Goal: Communication & Community: Answer question/provide support

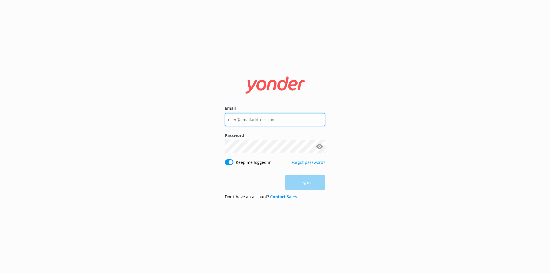
type input "[EMAIL_ADDRESS][DOMAIN_NAME]"
click at [310, 178] on div "Log in" at bounding box center [275, 182] width 100 height 14
type input "[EMAIL_ADDRESS][DOMAIN_NAME]"
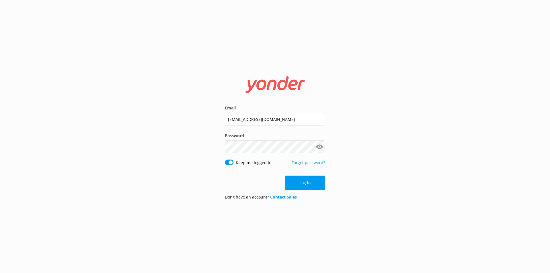
click at [317, 188] on div "Log in" at bounding box center [275, 183] width 100 height 14
click at [297, 188] on button "Log in" at bounding box center [305, 183] width 40 height 14
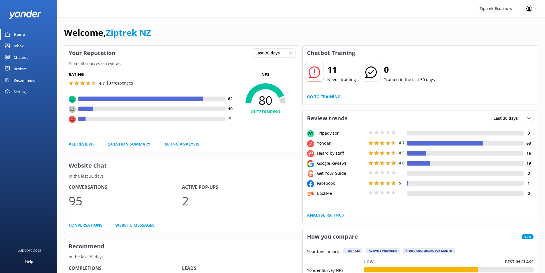
click at [38, 69] on link "Reviews" at bounding box center [28, 68] width 57 height 11
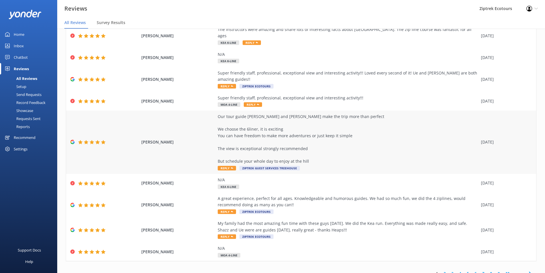
scroll to position [59, 0]
click at [441, 270] on link "2" at bounding box center [445, 272] width 8 height 5
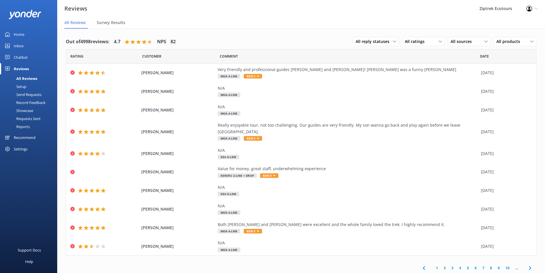
click at [450, 265] on link "3" at bounding box center [453, 267] width 8 height 5
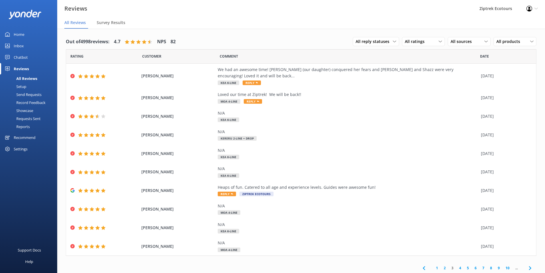
click at [461, 265] on link "4" at bounding box center [461, 267] width 8 height 5
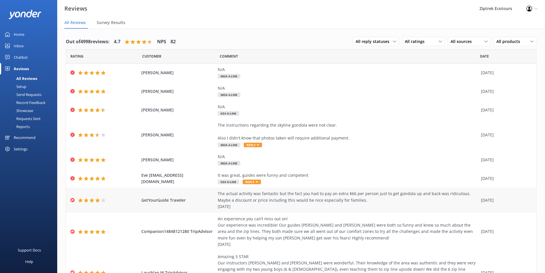
click at [279, 203] on div "The actual activity was fantastic but the fact you had to pay an extra $66 per …" at bounding box center [348, 199] width 261 height 19
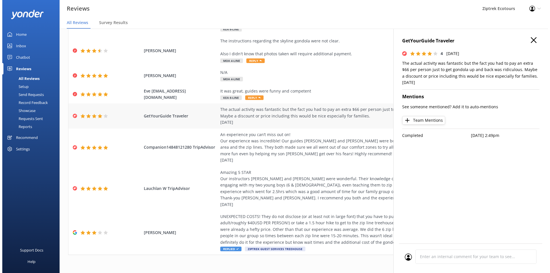
scroll to position [85, 0]
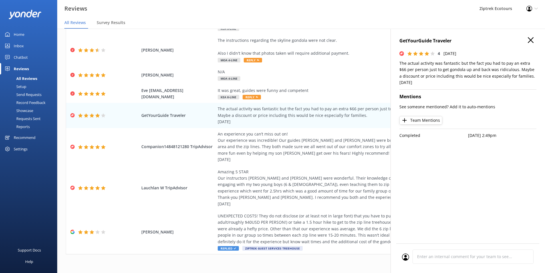
click at [38, 103] on div "Record Feedback" at bounding box center [24, 103] width 42 height 8
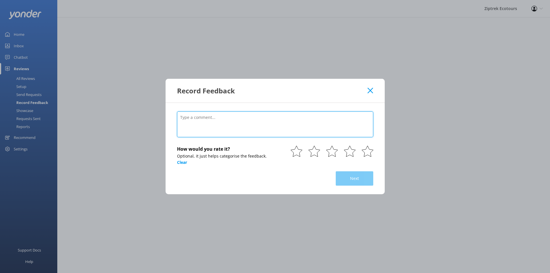
click at [229, 129] on textarea at bounding box center [275, 124] width 196 height 26
paste textarea "[DATE]"
type textarea "[DATE]"
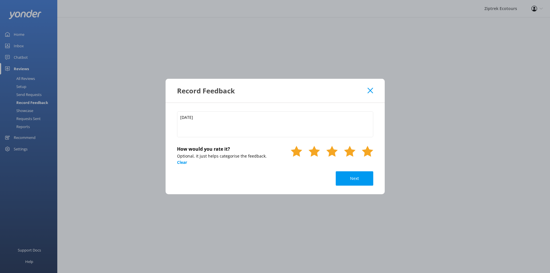
click at [367, 149] on use at bounding box center [367, 151] width 11 height 11
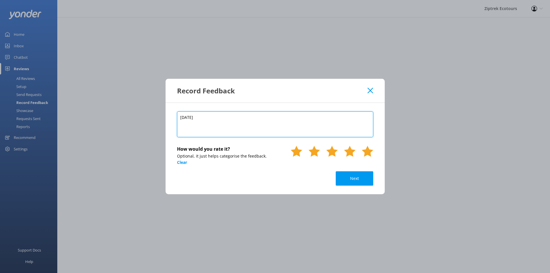
click at [258, 129] on textarea "[DATE]" at bounding box center [275, 124] width 196 height 26
click at [256, 115] on textarea "[DATE]" at bounding box center [275, 124] width 196 height 26
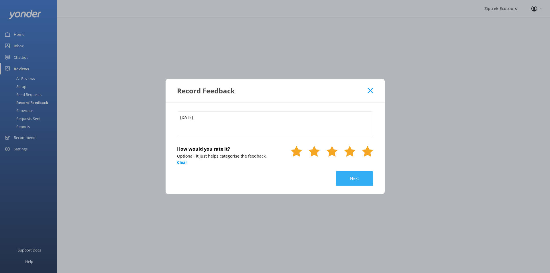
click at [356, 179] on button "Next" at bounding box center [355, 178] width 38 height 14
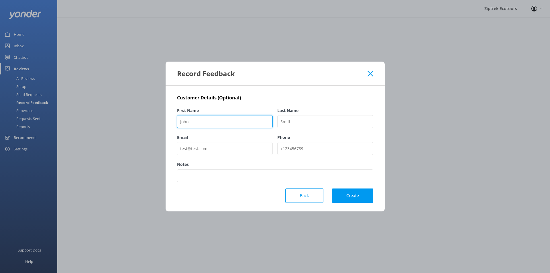
click at [221, 119] on input "First Name" at bounding box center [225, 121] width 96 height 13
paste input "GetYourGuide traveler"
drag, startPoint x: 206, startPoint y: 123, endPoint x: 261, endPoint y: 122, distance: 55.0
click at [255, 122] on input "GetYourGuide traveler" at bounding box center [225, 121] width 96 height 13
type input "GetYourGuide"
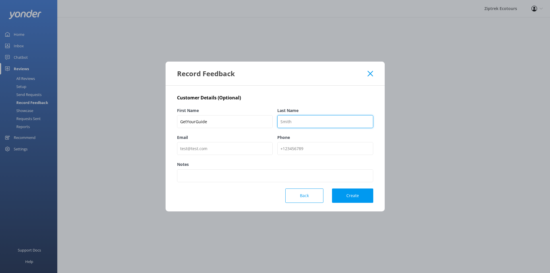
click at [319, 120] on input "Last Name" at bounding box center [325, 121] width 96 height 13
paste input "traveler"
type input "traveler"
click at [364, 198] on button "Create" at bounding box center [352, 195] width 41 height 14
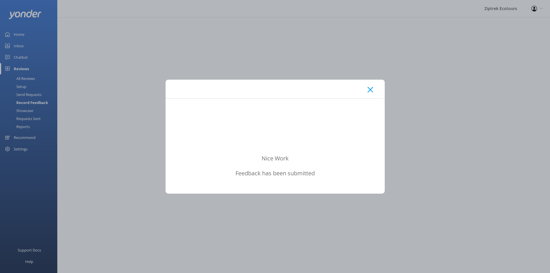
click at [371, 85] on div at bounding box center [275, 89] width 219 height 19
click at [367, 91] on div at bounding box center [275, 89] width 219 height 19
click at [369, 89] on icon at bounding box center [369, 90] width 5 height 6
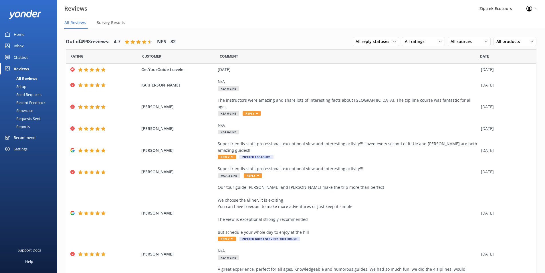
click at [24, 101] on div "Record Feedback" at bounding box center [24, 103] width 42 height 8
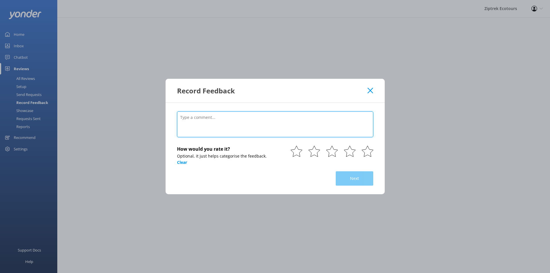
click at [267, 124] on textarea at bounding box center [275, 124] width 196 height 26
paste textarea "We loved the guides, the interesting facts about the area, the zip lining and t…"
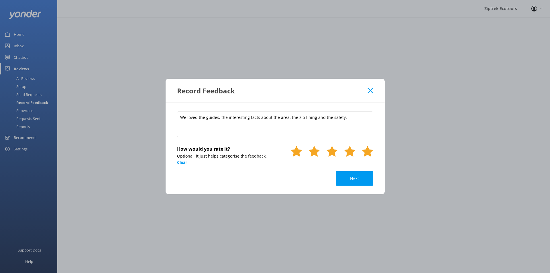
click at [369, 151] on use at bounding box center [367, 151] width 11 height 11
click at [351, 137] on div "We loved the guides, the interesting facts about the area, the zip lining and t…" at bounding box center [275, 125] width 196 height 28
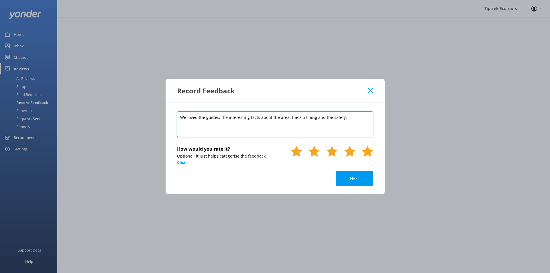
click at [354, 129] on textarea "We loved the guides, the interesting facts about the area, the zip lining and t…" at bounding box center [275, 124] width 196 height 26
paste textarea "[DATE]"
click at [186, 121] on textarea "We loved the guides, the interesting facts about the area, the zip lining and t…" at bounding box center [275, 124] width 196 height 26
type textarea "We loved the guides, the interesting facts about the area, the zip lining and t…"
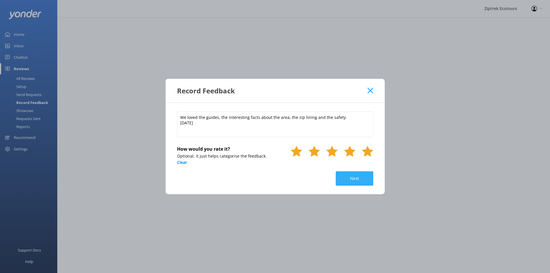
click at [355, 180] on button "Next" at bounding box center [355, 178] width 38 height 14
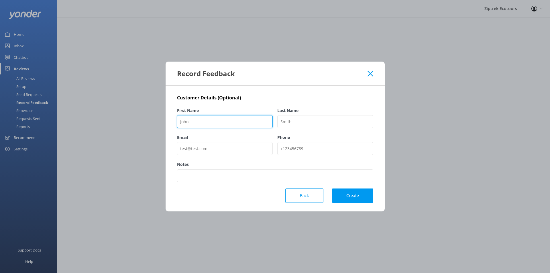
click at [218, 127] on input "First Name" at bounding box center [225, 121] width 96 height 13
paste input "GetYourGuide traveler"
drag, startPoint x: 206, startPoint y: 119, endPoint x: 251, endPoint y: 125, distance: 45.3
click at [251, 125] on input "GetYourGuide traveler" at bounding box center [225, 121] width 96 height 13
type input "GetYourGuide"
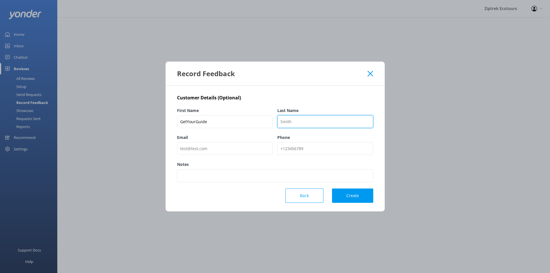
click at [311, 121] on input "Last Name" at bounding box center [325, 121] width 96 height 13
paste input "traveler"
type input "Traveler"
click at [359, 196] on button "Create" at bounding box center [352, 195] width 41 height 14
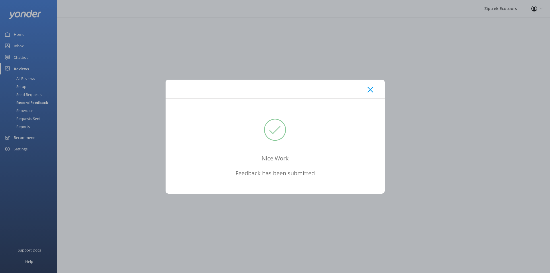
click at [368, 91] on div at bounding box center [275, 89] width 219 height 19
click at [368, 91] on use at bounding box center [369, 89] width 5 height 5
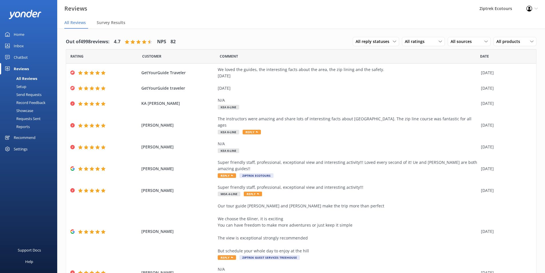
click at [33, 94] on div "Send Requests" at bounding box center [22, 94] width 38 height 8
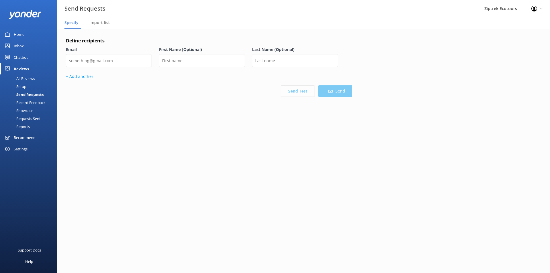
click at [43, 102] on div "Record Feedback" at bounding box center [24, 103] width 42 height 8
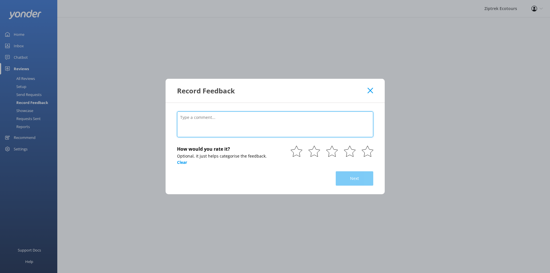
click at [264, 133] on textarea at bounding box center [275, 124] width 196 height 26
paste textarea "[DATE]"
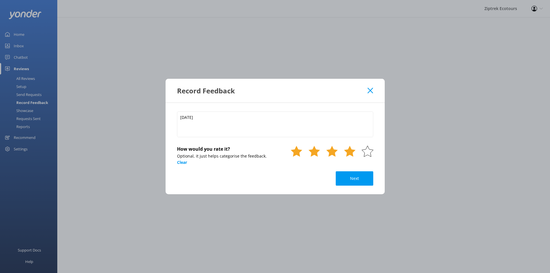
click at [349, 154] on use at bounding box center [349, 151] width 11 height 11
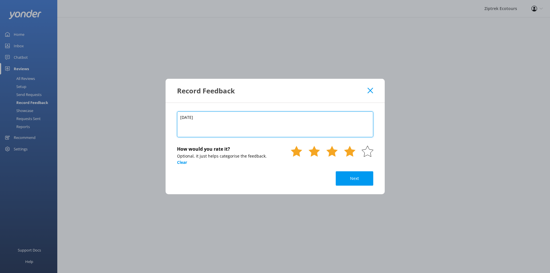
click at [240, 119] on textarea "[DATE]" at bounding box center [275, 124] width 196 height 26
click at [185, 118] on textarea "[DATE]" at bounding box center [275, 124] width 196 height 26
type textarea "[DATE]"
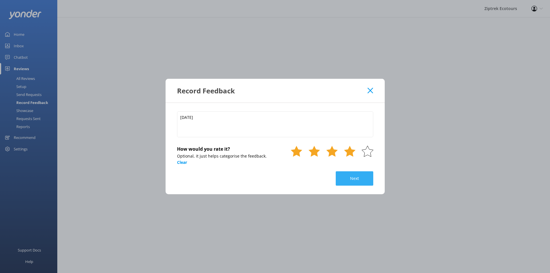
click at [356, 176] on button "Next" at bounding box center [355, 178] width 38 height 14
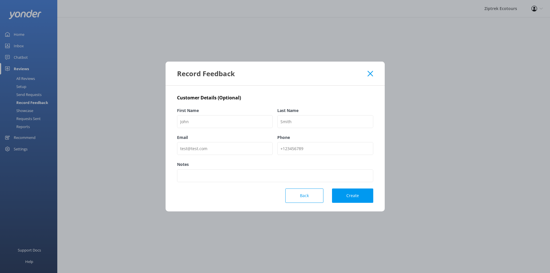
click at [224, 115] on div "First Name" at bounding box center [225, 120] width 96 height 27
click at [234, 122] on input "First Name" at bounding box center [225, 121] width 96 height 13
paste input "Awrad"
type input "Awrad"
type input "GetYourGuide"
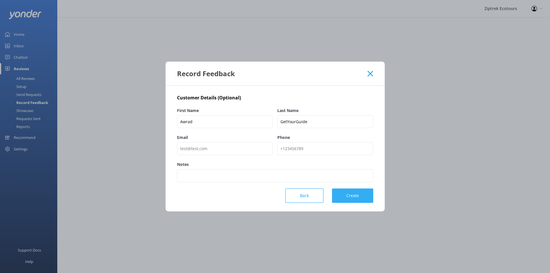
click at [362, 196] on button "Create" at bounding box center [352, 195] width 41 height 14
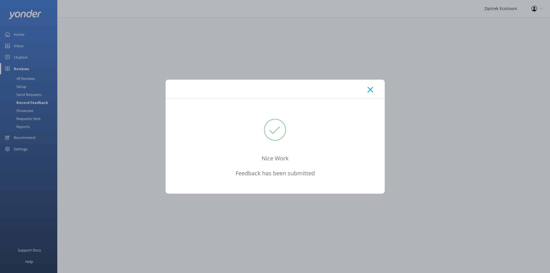
click at [370, 87] on icon at bounding box center [369, 90] width 5 height 6
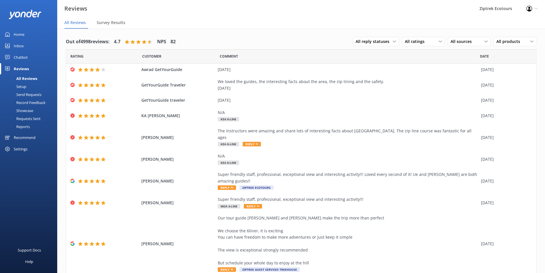
click at [40, 101] on div "Record Feedback" at bounding box center [24, 103] width 42 height 8
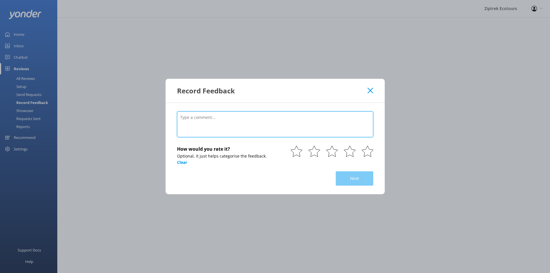
paste textarea "[DATE]"
click at [189, 116] on textarea "[DATE]" at bounding box center [275, 124] width 196 height 26
click at [186, 117] on textarea "[DATE]" at bounding box center [275, 124] width 196 height 26
type textarea "[DATE]"
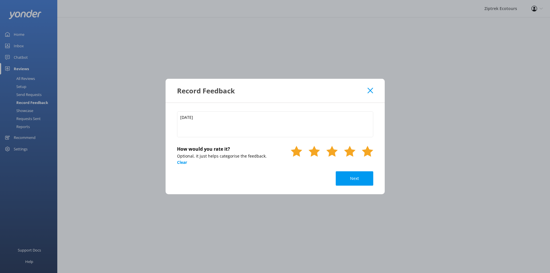
click at [372, 150] on use at bounding box center [367, 151] width 11 height 11
click at [366, 174] on button "Next" at bounding box center [355, 178] width 38 height 14
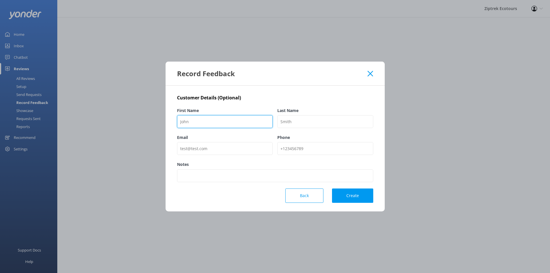
click at [234, 118] on input "First Name" at bounding box center [225, 121] width 96 height 13
paste input "GetYourGuide traveler"
drag, startPoint x: 209, startPoint y: 123, endPoint x: 264, endPoint y: 121, distance: 55.3
click at [250, 122] on input "GetYourGuide traveler" at bounding box center [225, 121] width 96 height 13
type input "GetYourGuide"
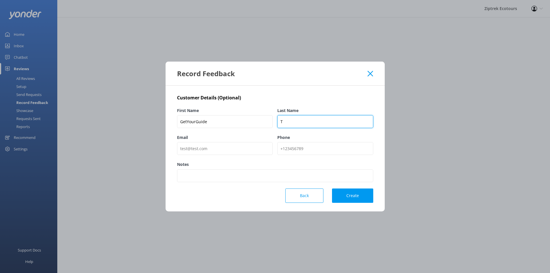
paste input "raveler"
type input "Traveler"
click at [355, 196] on button "Create" at bounding box center [352, 195] width 41 height 14
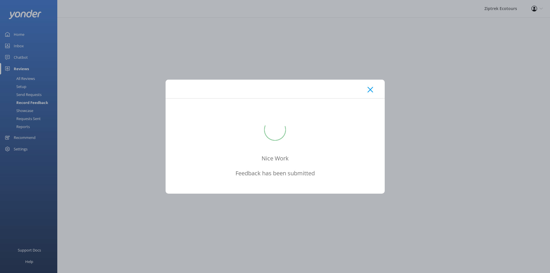
drag, startPoint x: 396, startPoint y: 82, endPoint x: 389, endPoint y: 83, distance: 7.4
click at [392, 82] on div "Nice Work Feedback has been submitted" at bounding box center [275, 136] width 550 height 273
click at [368, 89] on icon at bounding box center [369, 90] width 5 height 6
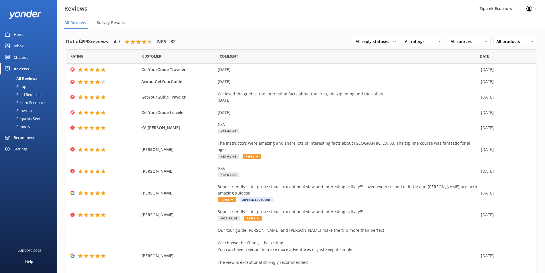
click at [36, 104] on div "Record Feedback" at bounding box center [24, 103] width 42 height 8
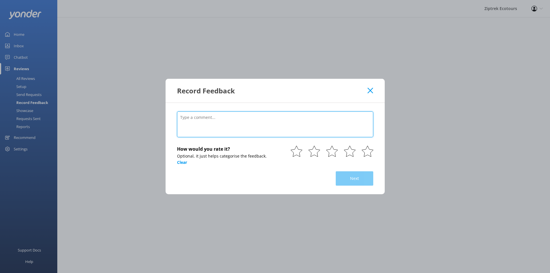
click at [214, 128] on textarea at bounding box center [275, 124] width 196 height 26
paste textarea "The tour was absolutely outstanding! Everything was very professional. The guid…"
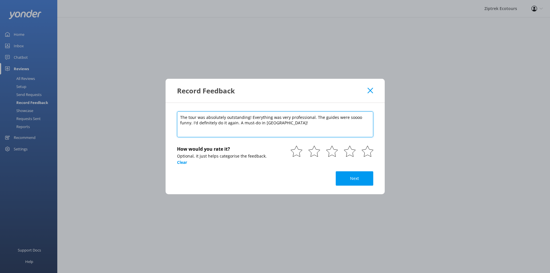
paste textarea "[DATE]"
type textarea "The tour was absolutely outstanding! Everything was very professional. The guid…"
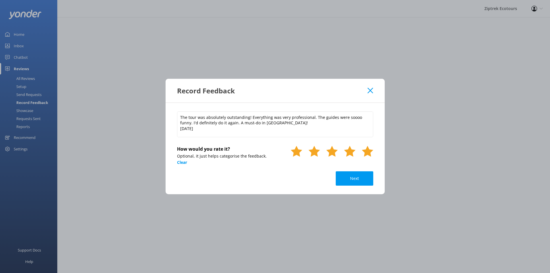
click at [366, 152] on use at bounding box center [367, 151] width 11 height 11
click at [358, 182] on button "Next" at bounding box center [355, 178] width 38 height 14
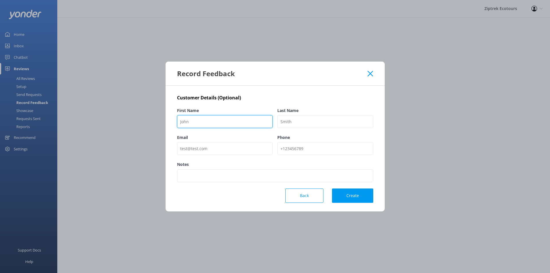
click at [222, 126] on input "First Name" at bounding box center [225, 121] width 96 height 13
paste input "[PERSON_NAME]"
drag, startPoint x: 194, startPoint y: 120, endPoint x: 234, endPoint y: 119, distance: 40.1
click at [234, 119] on input "[PERSON_NAME]" at bounding box center [225, 121] width 96 height 13
type input "[PERSON_NAME]"
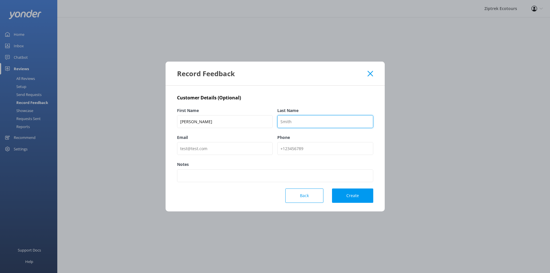
drag, startPoint x: 300, startPoint y: 120, endPoint x: 303, endPoint y: 122, distance: 3.3
click at [300, 120] on input "Last Name" at bounding box center [325, 121] width 96 height 13
paste input "[PERSON_NAME]"
type input "[PERSON_NAME]"
click at [358, 194] on button "Create" at bounding box center [352, 195] width 41 height 14
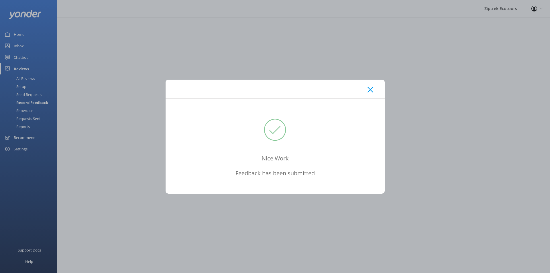
click at [374, 88] on div at bounding box center [275, 89] width 219 height 19
click at [370, 88] on icon at bounding box center [369, 90] width 5 height 6
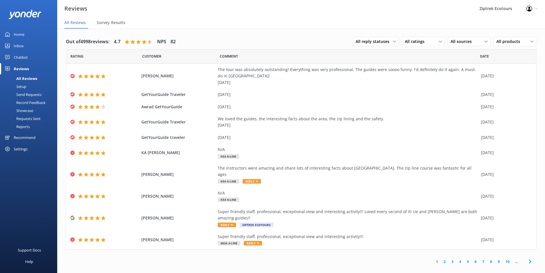
click at [32, 101] on div "Record Feedback" at bounding box center [24, 103] width 42 height 8
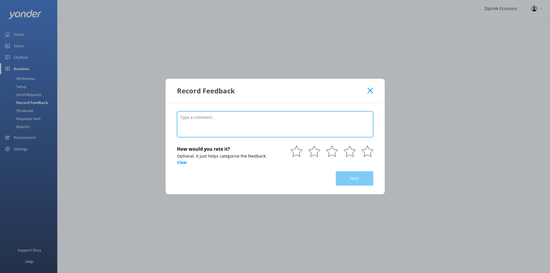
click at [243, 123] on textarea at bounding box center [275, 124] width 196 height 26
paste textarea "It was such a great experience! The instructors [PERSON_NAME] and [PERSON_NAME]…"
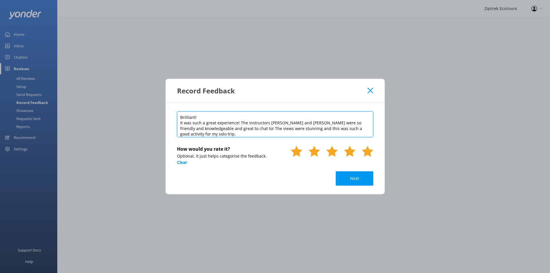
type textarea "Brilliant! It was such a great experience! The instructors [PERSON_NAME] and [P…"
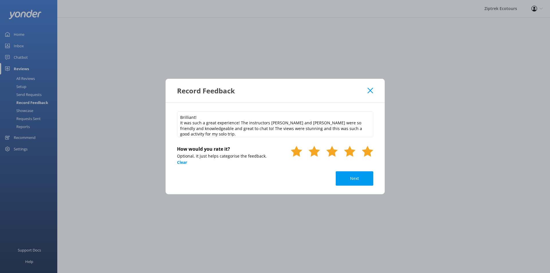
click at [371, 153] on icon at bounding box center [367, 150] width 11 height 11
click at [363, 176] on button "Next" at bounding box center [355, 178] width 38 height 14
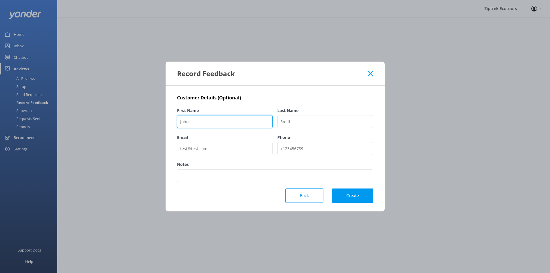
click at [220, 121] on input "First Name" at bounding box center [225, 121] width 96 height 13
paste input "[PERSON_NAME] H"
type input "[PERSON_NAME] H"
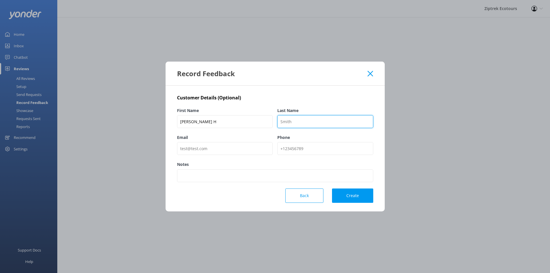
click at [336, 119] on input "Last Name" at bounding box center [325, 121] width 96 height 13
type input "TripAdvisor"
click at [355, 196] on button "Create" at bounding box center [352, 195] width 41 height 14
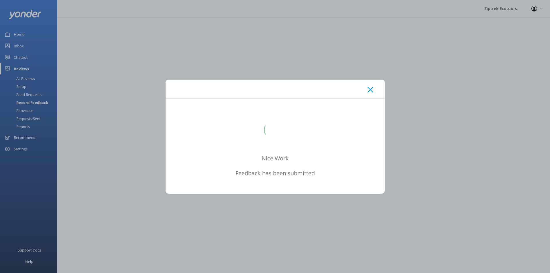
click at [373, 89] on icon at bounding box center [369, 90] width 5 height 6
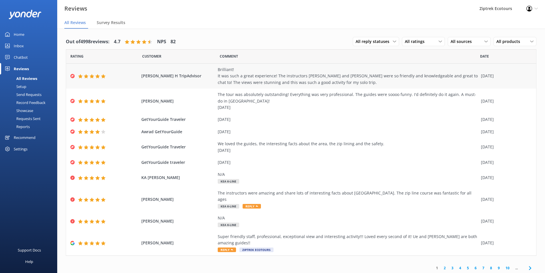
click at [261, 79] on div "Brilliant! It was such a great experience! The instructors [PERSON_NAME] and [P…" at bounding box center [348, 75] width 261 height 19
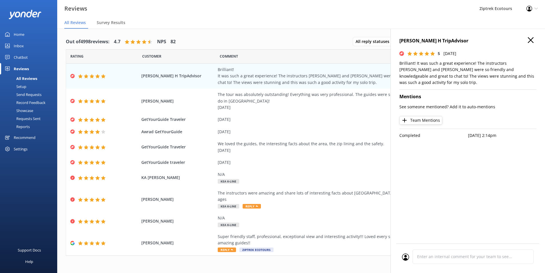
click at [531, 41] on use "button" at bounding box center [531, 40] width 6 height 6
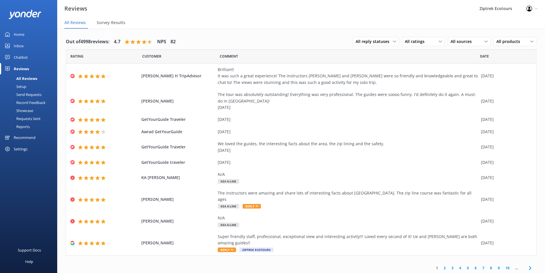
click at [34, 103] on div "Record Feedback" at bounding box center [24, 103] width 42 height 8
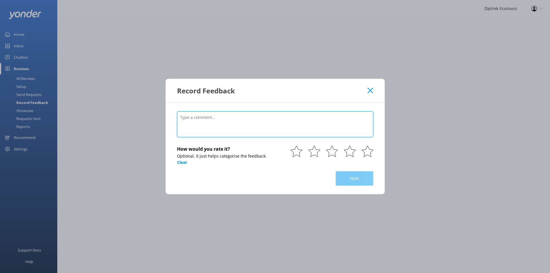
click at [241, 117] on textarea at bounding box center [275, 124] width 196 height 26
paste textarea "Such a great experience for all ages. Our group ranged in age from 11 - 68 and …"
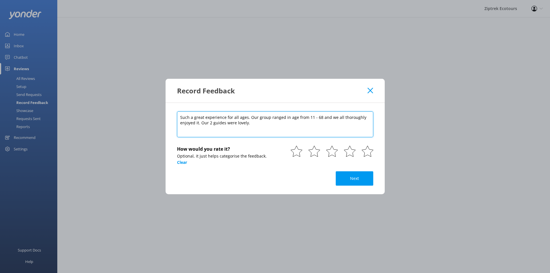
click at [183, 118] on textarea "Such a great experience for all ages. Our group ranged in age from 11 - 68 and …" at bounding box center [275, 124] width 196 height 26
type textarea "Great Experience! Such a great experience for all ages. Our group ranged in age…"
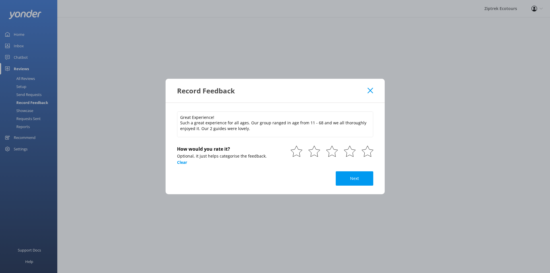
click at [371, 144] on div "Great Experience! Such a great experience for all ages. Our group ranged in age…" at bounding box center [275, 128] width 196 height 34
click at [371, 148] on icon at bounding box center [367, 150] width 11 height 11
click at [354, 179] on button "Next" at bounding box center [355, 178] width 38 height 14
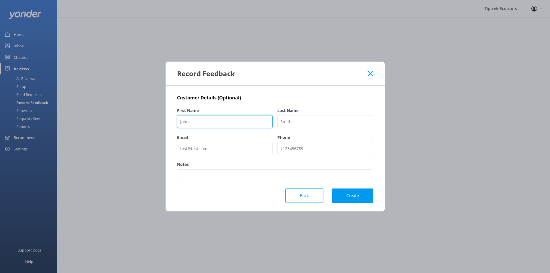
click at [235, 122] on input "First Name" at bounding box center [225, 121] width 96 height 13
paste input "Written [DATE]"
type input "Written [DATE]"
click at [314, 195] on button "Back" at bounding box center [304, 195] width 38 height 14
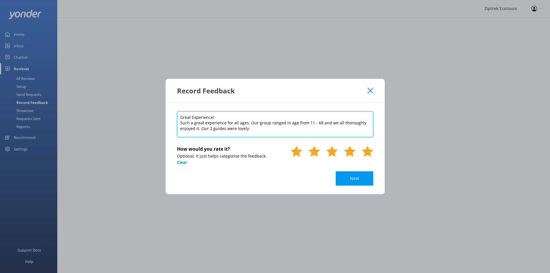
click at [291, 132] on textarea "Great Experience! Such a great experience for all ages. Our group ranged in age…" at bounding box center [275, 124] width 196 height 26
paste textarea "Written [DATE]"
click at [194, 133] on textarea "Great Experience! Such a great experience for all ages. Our group ranged in age…" at bounding box center [275, 124] width 196 height 26
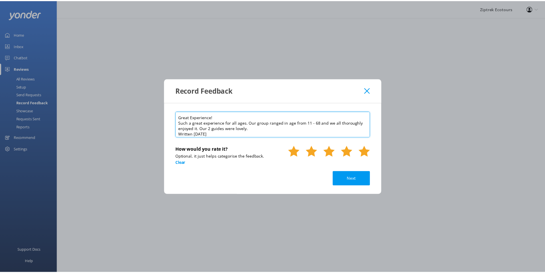
scroll to position [3, 0]
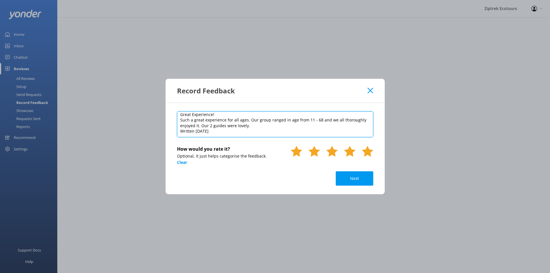
drag, startPoint x: 194, startPoint y: 133, endPoint x: 155, endPoint y: 136, distance: 39.1
click at [155, 136] on div "Record Feedback Great Experience! Such a great experience for all ages. Our gro…" at bounding box center [275, 136] width 550 height 273
type textarea "Great Experience! Such a great experience for all ages. Our group ranged in age…"
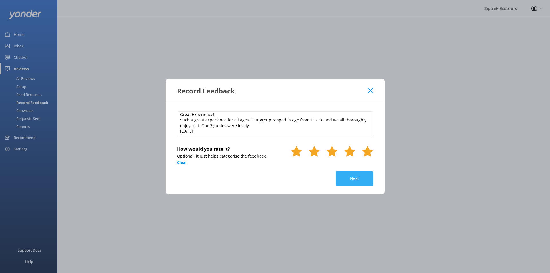
click at [350, 175] on button "Next" at bounding box center [355, 178] width 38 height 14
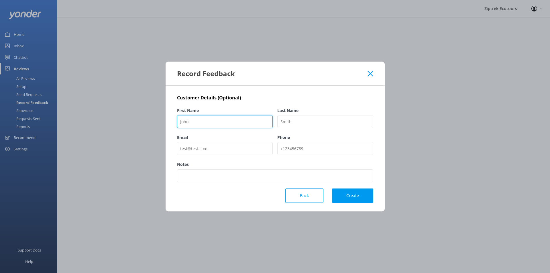
click at [239, 124] on input "First Name" at bounding box center [225, 121] width 96 height 13
paste input "Kiwianj"
type input "Kiwianj"
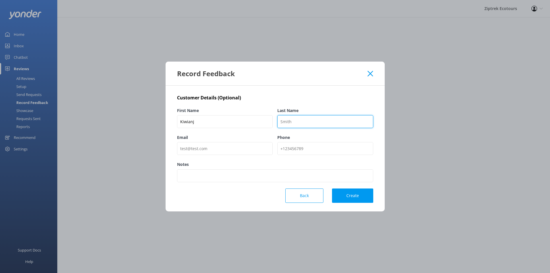
click at [307, 126] on input "Last Name" at bounding box center [325, 121] width 96 height 13
type input "TripAdvisor"
click at [365, 191] on button "Create" at bounding box center [352, 195] width 41 height 14
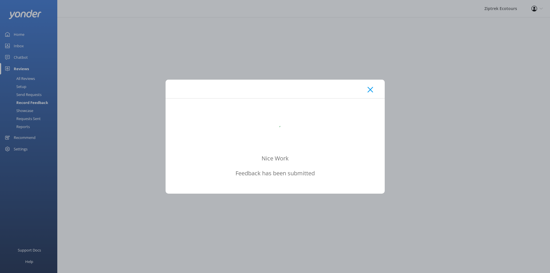
click at [310, 58] on div "Nice Work Feedback has been submitted" at bounding box center [275, 136] width 550 height 273
click at [374, 92] on div at bounding box center [275, 89] width 219 height 19
click at [368, 90] on icon at bounding box center [369, 90] width 5 height 6
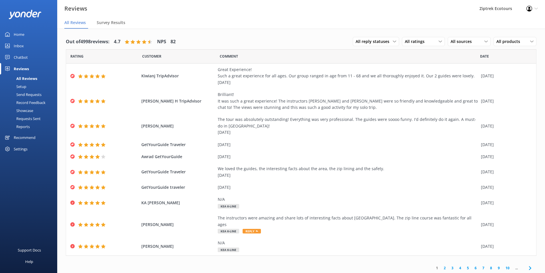
click at [33, 126] on link "Reports" at bounding box center [30, 127] width 54 height 8
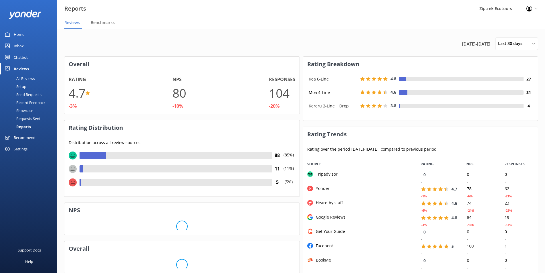
scroll to position [115, 231]
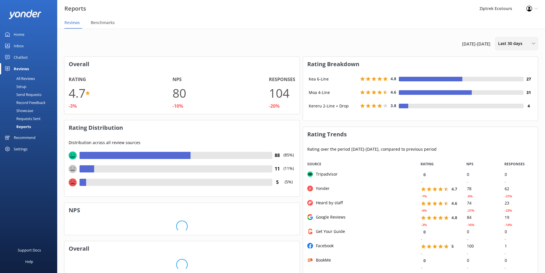
click at [514, 44] on span "Last 30 days" at bounding box center [513, 43] width 28 height 6
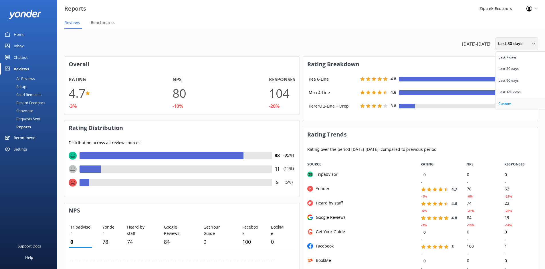
click at [512, 105] on link "Custom" at bounding box center [521, 103] width 51 height 11
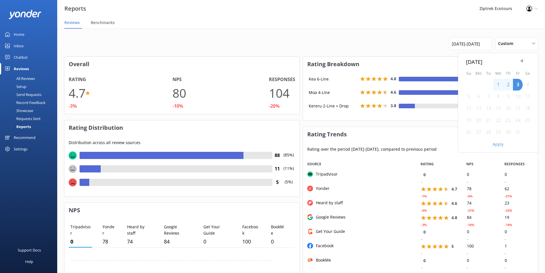
click at [522, 62] on span "Previous Month" at bounding box center [522, 61] width 6 height 6
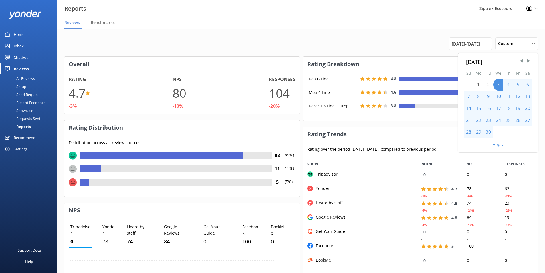
click at [480, 120] on div "22" at bounding box center [479, 121] width 10 height 12
click at [478, 122] on div "22" at bounding box center [479, 121] width 10 height 12
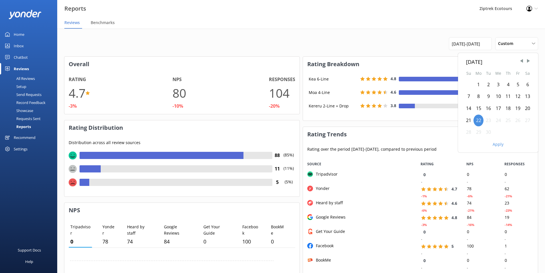
click at [470, 134] on div "28" at bounding box center [469, 132] width 10 height 12
click at [500, 145] on button "Apply" at bounding box center [498, 144] width 11 height 4
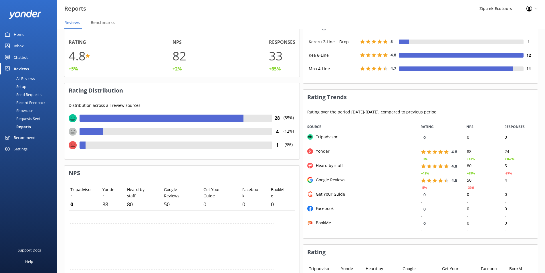
scroll to position [0, 0]
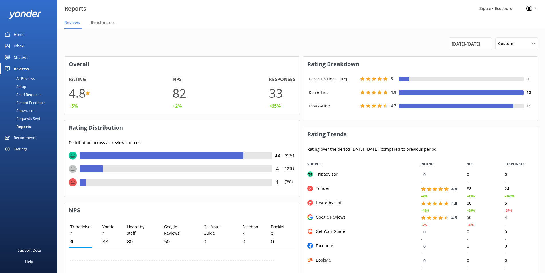
drag, startPoint x: 38, startPoint y: 78, endPoint x: 45, endPoint y: 80, distance: 7.1
click at [38, 78] on link "All Reviews" at bounding box center [30, 78] width 54 height 8
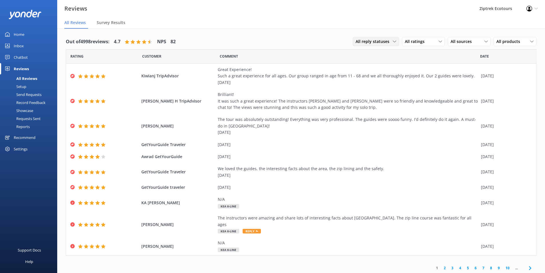
click at [383, 41] on span "All reply statuses" at bounding box center [374, 41] width 37 height 6
click at [426, 23] on nav "All Reviews Survey Results" at bounding box center [301, 22] width 488 height 11
drag, startPoint x: 435, startPoint y: 45, endPoint x: 440, endPoint y: 48, distance: 6.0
click at [435, 45] on div "All ratings" at bounding box center [424, 41] width 40 height 6
click at [434, 89] on div "Detractors" at bounding box center [424, 88] width 26 height 6
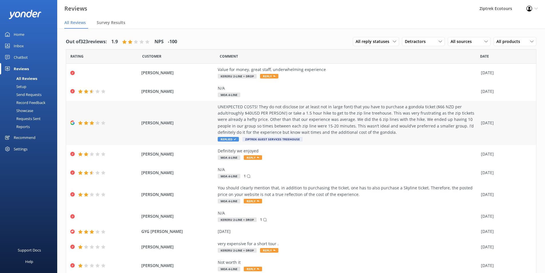
click at [375, 131] on div "UNEXPECTED COSTS! They do not disclose (or at least not in large font) that you…" at bounding box center [348, 120] width 261 height 32
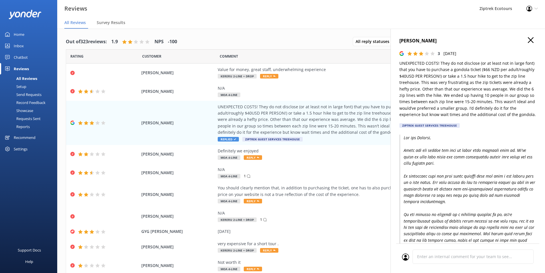
click at [529, 39] on icon "button" at bounding box center [531, 40] width 6 height 6
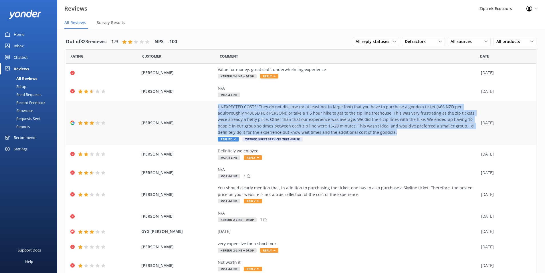
drag, startPoint x: 367, startPoint y: 133, endPoint x: 216, endPoint y: 108, distance: 152.9
click at [218, 108] on div "UNEXPECTED COSTS! They do not disclose (or at least not in large font) that you…" at bounding box center [348, 120] width 261 height 32
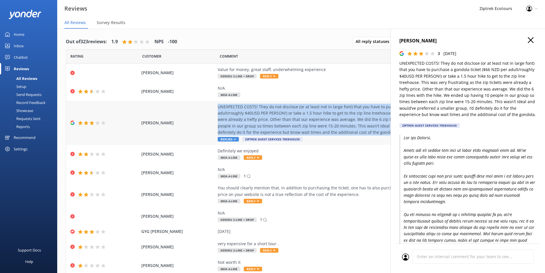
copy div "UNEXPECTED COSTS! They do not disclose (or at least not in large font) that you…"
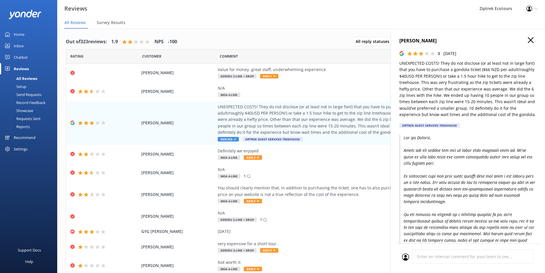
click at [334, 25] on nav "All Reviews Survey Results" at bounding box center [301, 22] width 488 height 11
click at [531, 38] on h4 "[PERSON_NAME]" at bounding box center [468, 40] width 137 height 7
click at [528, 38] on icon "button" at bounding box center [531, 40] width 6 height 6
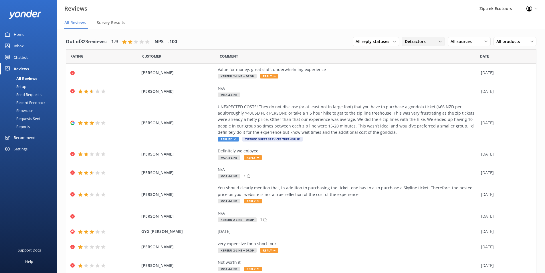
drag, startPoint x: 421, startPoint y: 42, endPoint x: 422, endPoint y: 65, distance: 22.7
click at [420, 42] on span "Detractors" at bounding box center [417, 41] width 24 height 6
click at [424, 77] on div "Passives" at bounding box center [422, 77] width 22 height 6
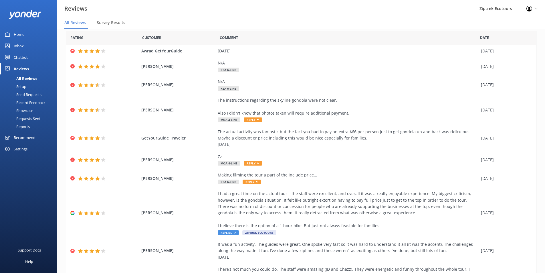
scroll to position [29, 0]
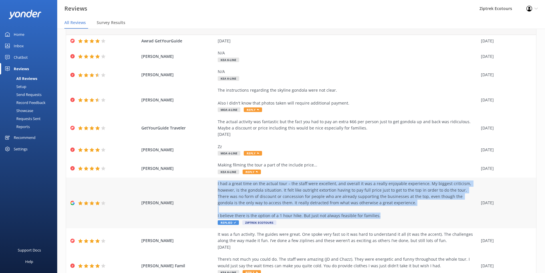
copy div "I had a great time on the actual tour – the staff were excellent, and overall i…"
drag, startPoint x: 373, startPoint y: 215, endPoint x: 215, endPoint y: 182, distance: 162.0
click at [215, 182] on div "[PERSON_NAME] I had a great time on the actual tour – the staff were excellent,…" at bounding box center [301, 203] width 470 height 51
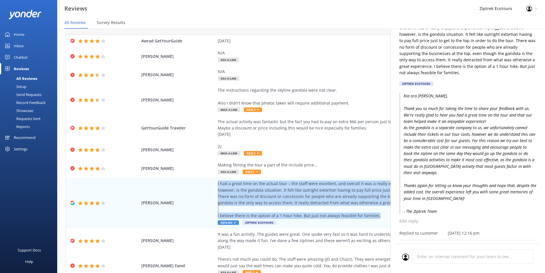
scroll to position [0, 0]
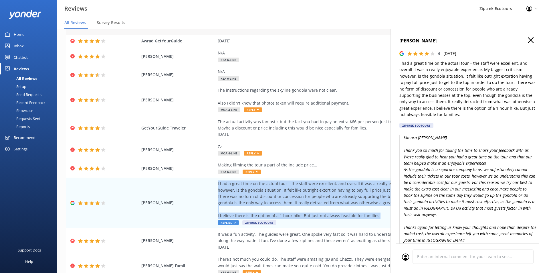
click at [528, 40] on use "button" at bounding box center [531, 40] width 6 height 6
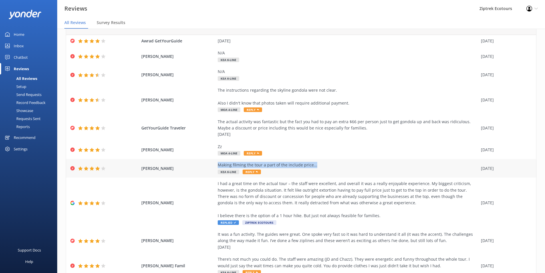
copy div "Making filming the tour a part of the include price..."
drag, startPoint x: 303, startPoint y: 162, endPoint x: 215, endPoint y: 165, distance: 87.4
click at [218, 165] on div "Making filming the tour a part of the include price..." at bounding box center [348, 165] width 261 height 6
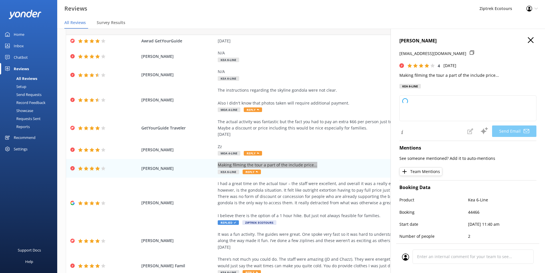
type textarea "Kia ora [PERSON_NAME], Thank you so much for sharing your feedback and for your…"
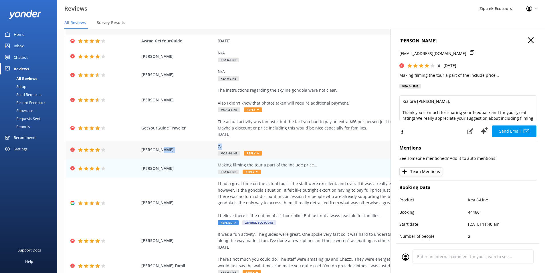
copy div "Zz"
drag, startPoint x: 220, startPoint y: 145, endPoint x: 213, endPoint y: 145, distance: 6.9
click at [213, 145] on div "[PERSON_NAME] Zz Moa 4-Line Reply [DATE]" at bounding box center [301, 150] width 470 height 19
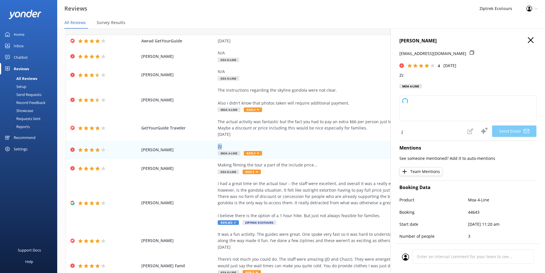
type textarea "Kia [PERSON_NAME], Thanks so much for taking the time to leave us a review! We …"
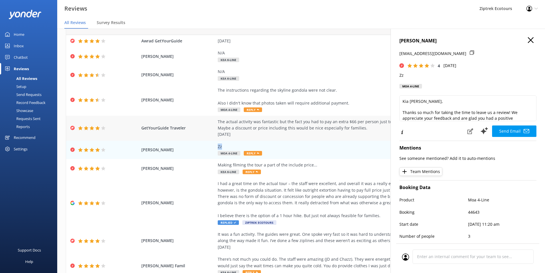
drag, startPoint x: 216, startPoint y: 121, endPoint x: 258, endPoint y: 136, distance: 44.4
click at [258, 136] on div "The actual activity was fantastic but the fact you had to pay an extra $66 per …" at bounding box center [348, 128] width 261 height 19
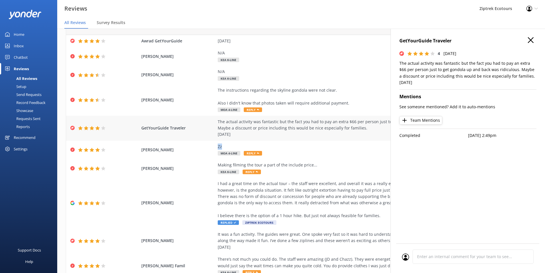
click at [272, 136] on div "The actual activity was fantastic but the fact you had to pay an extra $66 per …" at bounding box center [348, 128] width 261 height 19
copy div "The actual activity was fantastic but the fact you had to pay an extra $66 per …"
drag, startPoint x: 212, startPoint y: 120, endPoint x: 262, endPoint y: 137, distance: 52.6
click at [260, 137] on div "GetYourGuide Traveler The actual activity was fantastic but the fact you had to…" at bounding box center [301, 128] width 470 height 25
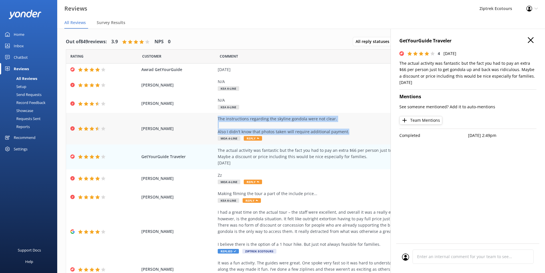
copy div "The instructions regarding the skyline gondola were not clear. Also I didn't kn…"
drag, startPoint x: 349, startPoint y: 131, endPoint x: 216, endPoint y: 117, distance: 133.5
click at [218, 117] on div "The instructions regarding the skyline gondola were not clear. Also I didn't kn…" at bounding box center [348, 125] width 261 height 19
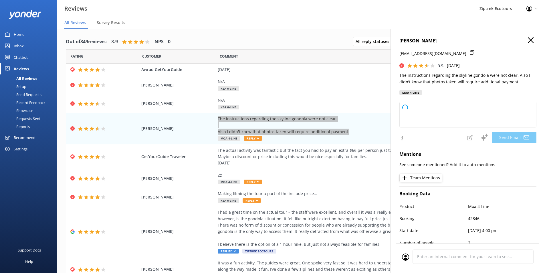
type textarea "Kia ora Evgeny, Thank you so much for taking the time to share your feedback wi…"
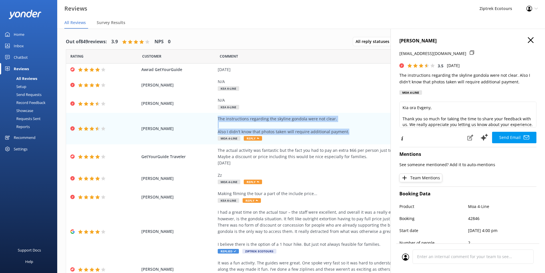
click at [529, 40] on div "[PERSON_NAME] [EMAIL_ADDRESS][DOMAIN_NAME] 3.5 [DATE] The instructions regardin…" at bounding box center [468, 165] width 155 height 273
click at [528, 39] on icon "button" at bounding box center [531, 40] width 6 height 6
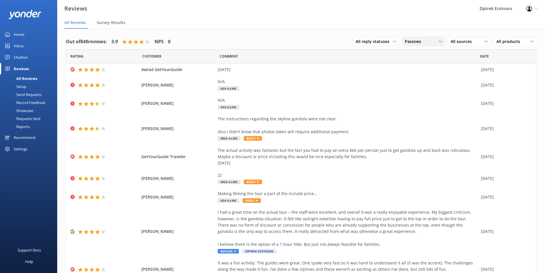
click at [434, 43] on div "Passives" at bounding box center [424, 41] width 40 height 6
click at [424, 61] on link "Promoters" at bounding box center [428, 64] width 51 height 11
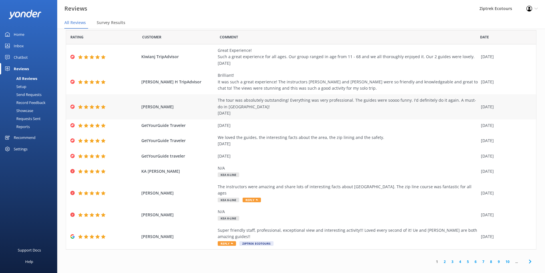
scroll to position [11, 0]
click at [441, 259] on link "2" at bounding box center [445, 261] width 8 height 5
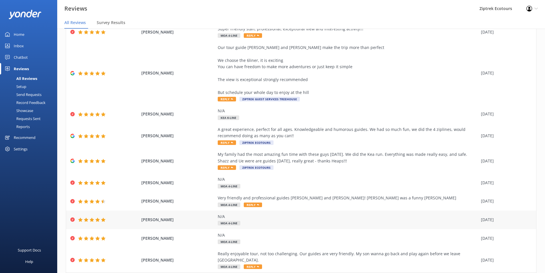
scroll to position [53, 0]
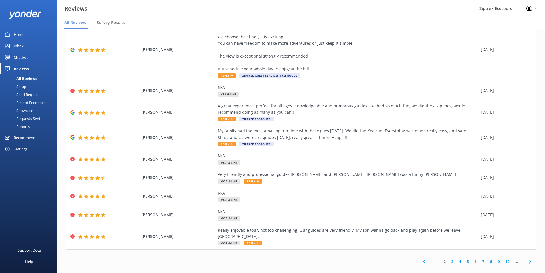
click at [449, 259] on link "3" at bounding box center [453, 261] width 8 height 5
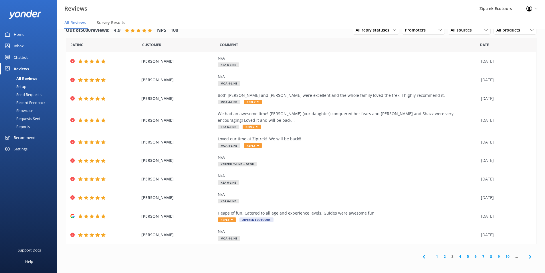
click at [461, 254] on link "4" at bounding box center [461, 256] width 8 height 5
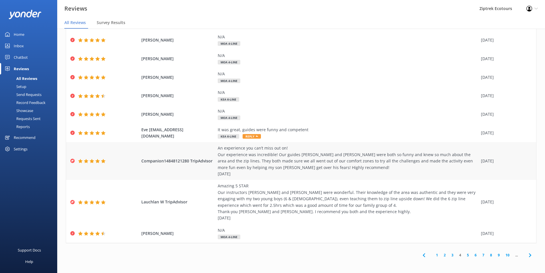
scroll to position [40, 0]
click at [464, 254] on link "5" at bounding box center [468, 254] width 8 height 5
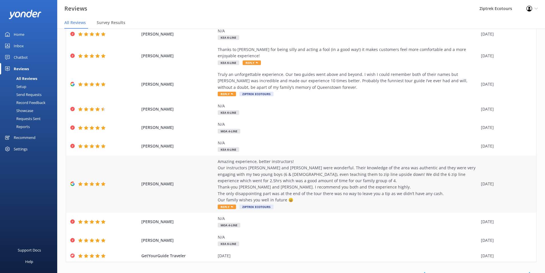
scroll to position [46, 0]
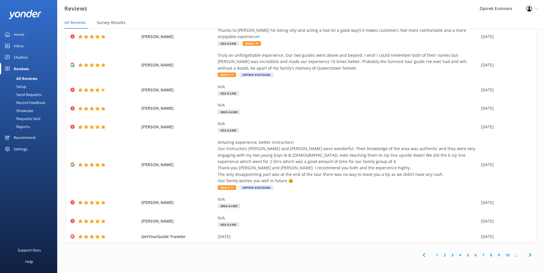
click at [472, 256] on link "6" at bounding box center [476, 254] width 8 height 5
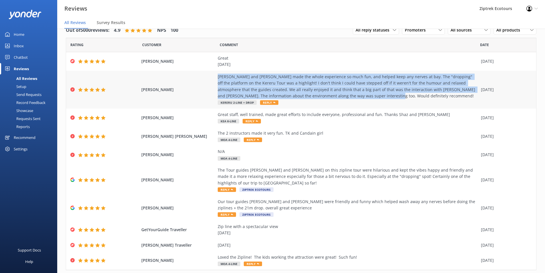
copy div "[PERSON_NAME] and [PERSON_NAME] made the whole experience so much fun, and help…"
drag, startPoint x: 212, startPoint y: 75, endPoint x: 352, endPoint y: 97, distance: 142.6
click at [352, 97] on div "[PERSON_NAME] and [PERSON_NAME] made the whole experience so much fun, and help…" at bounding box center [301, 90] width 470 height 38
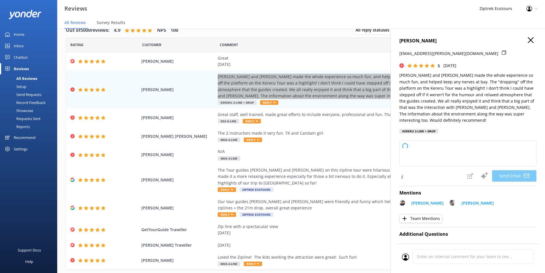
type textarea "Kia ora [PERSON_NAME], Thank you so much for sharing your awesome feedback! We'…"
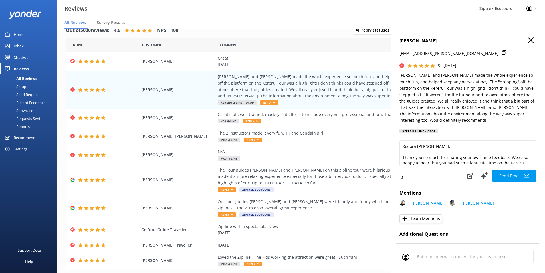
click at [521, 37] on div "[PERSON_NAME] [EMAIL_ADDRESS][PERSON_NAME][DOMAIN_NAME] 5 [DATE] [PERSON_NAME] …" at bounding box center [468, 165] width 155 height 273
click at [528, 40] on icon "button" at bounding box center [531, 40] width 6 height 6
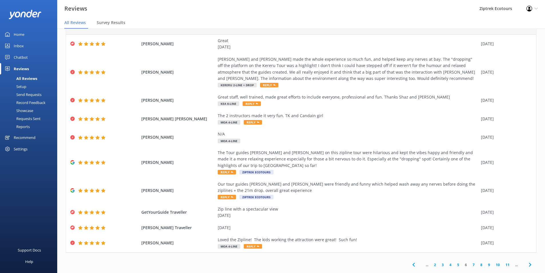
scroll to position [27, 0]
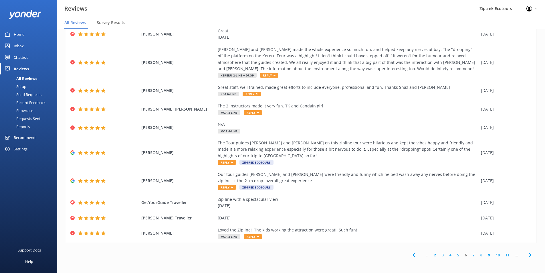
click at [455, 255] on link "5" at bounding box center [459, 254] width 8 height 5
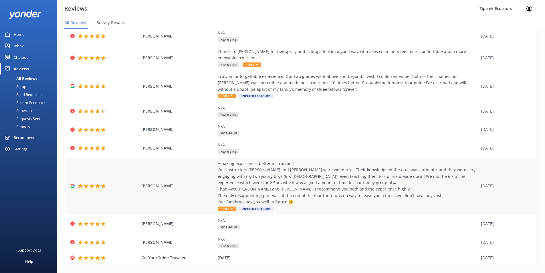
scroll to position [46, 0]
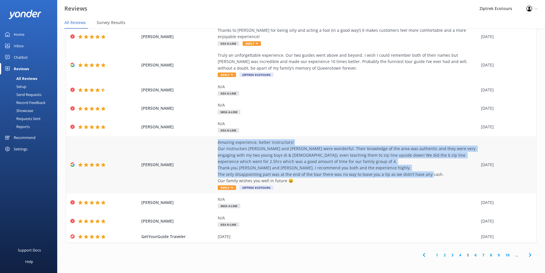
copy div "Amazing experience, better instructors! Our instructors [PERSON_NAME] and [PERS…"
drag, startPoint x: 213, startPoint y: 140, endPoint x: 295, endPoint y: 184, distance: 93.1
click at [295, 184] on div "[PERSON_NAME] Amazing experience, better instructors! Our instructors [PERSON_N…" at bounding box center [301, 164] width 470 height 57
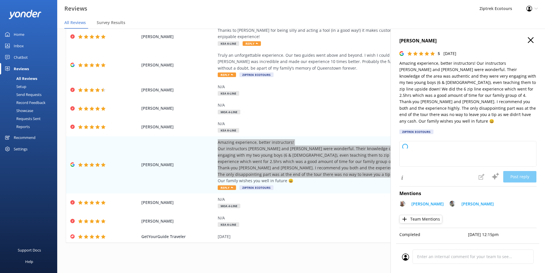
type textarea "Kia ora, Thank you so much for sharing your fantastic review! We are over the m…"
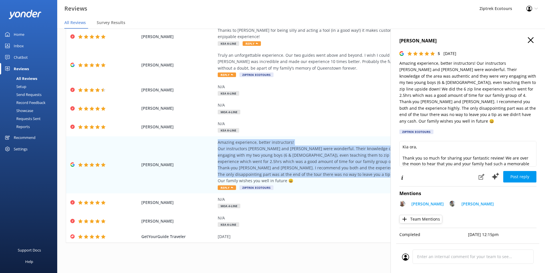
click at [532, 42] on use "button" at bounding box center [531, 40] width 6 height 6
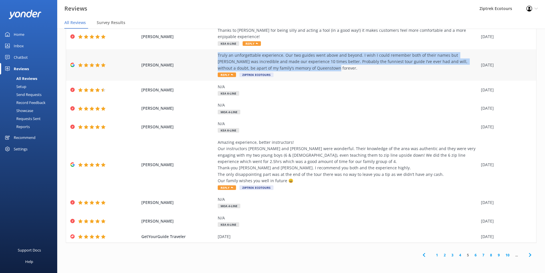
copy div "Truly an unforgettable experience. Our two guides went above and beyond. I wish…"
drag, startPoint x: 215, startPoint y: 54, endPoint x: 305, endPoint y: 68, distance: 91.3
click at [305, 68] on div "Truly an unforgettable experience. Our two guides went above and beyond. I wish…" at bounding box center [348, 61] width 261 height 19
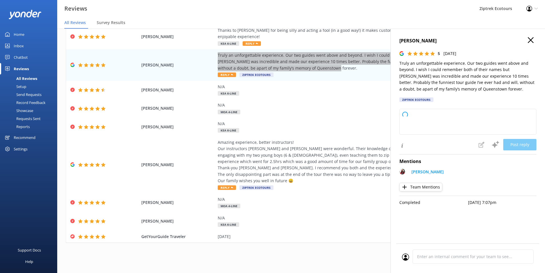
type textarea "Kia ora, Thank you so much for taking the time to share your wonderful feedback…"
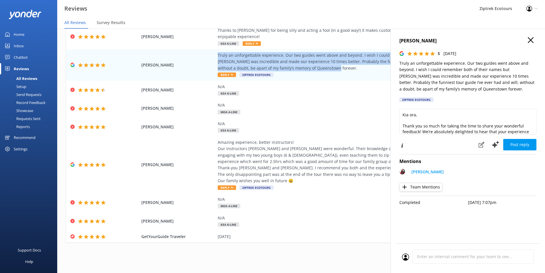
click at [529, 42] on icon "button" at bounding box center [531, 40] width 6 height 6
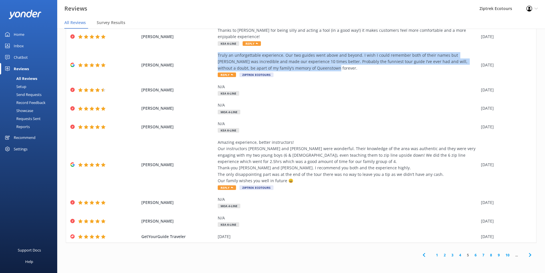
click at [457, 256] on link "4" at bounding box center [461, 254] width 8 height 5
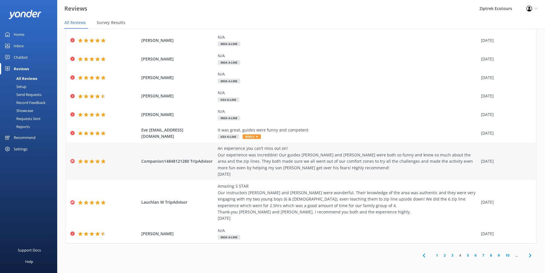
scroll to position [40, 0]
click at [449, 254] on link "3" at bounding box center [453, 254] width 8 height 5
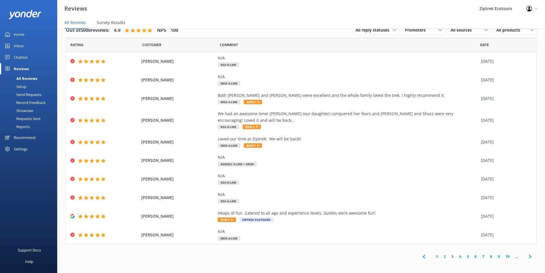
click at [446, 254] on link "2" at bounding box center [445, 256] width 8 height 5
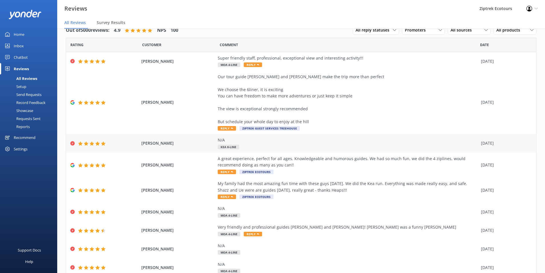
scroll to position [53, 0]
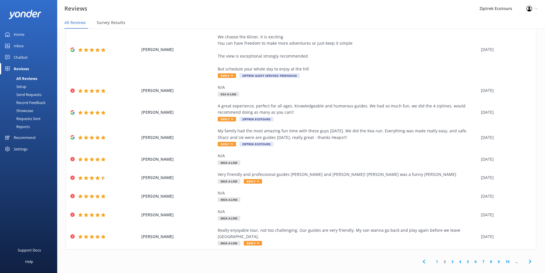
click at [434, 259] on link "1" at bounding box center [438, 261] width 8 height 5
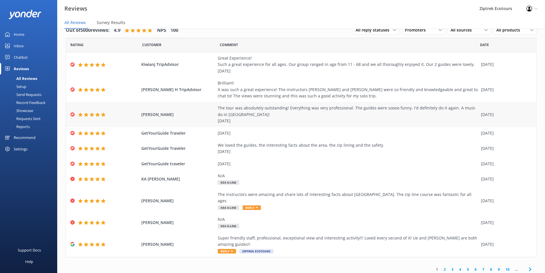
click at [226, 119] on div "The tour was absolutely outstanding! Everything was very professional. The guid…" at bounding box center [348, 114] width 261 height 19
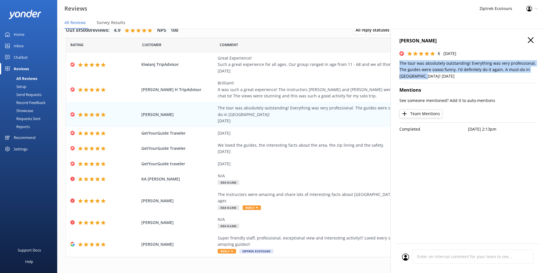
drag, startPoint x: 400, startPoint y: 62, endPoint x: 425, endPoint y: 77, distance: 29.7
click at [425, 77] on p "The tour was absolutely outstanding! Everything was very professional. The guid…" at bounding box center [468, 69] width 137 height 19
copy p "The tour was absolutely outstanding! Everything was very professional. The guid…"
click at [533, 41] on icon "button" at bounding box center [531, 40] width 6 height 6
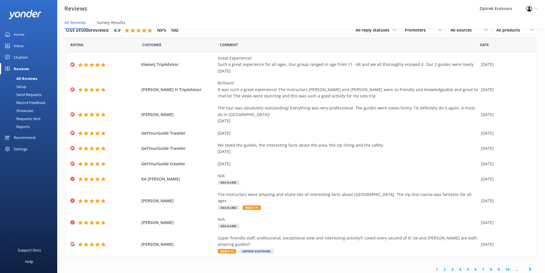
click at [457, 267] on link "4" at bounding box center [461, 269] width 8 height 5
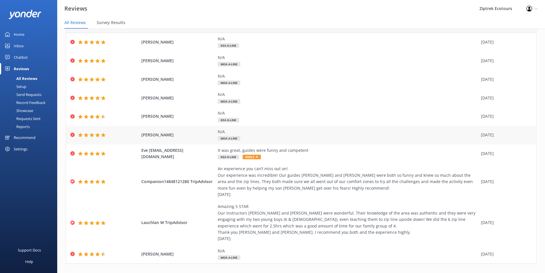
scroll to position [29, 0]
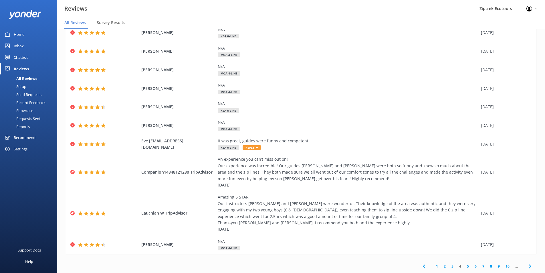
click at [464, 264] on link "5" at bounding box center [468, 265] width 8 height 5
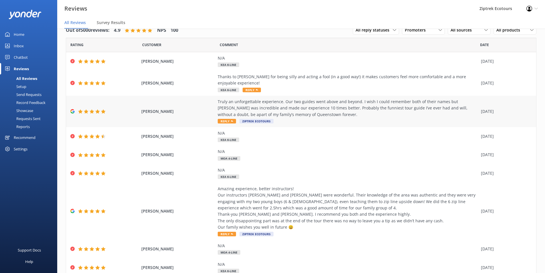
click at [350, 115] on div "Truly an unforgettable experience. Our two guides went above and beyond. I wish…" at bounding box center [348, 108] width 261 height 19
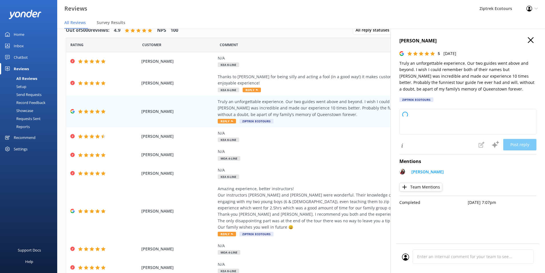
type textarea "Kia ora, Thank you so much for your amazing review! We’re so happy to hear that…"
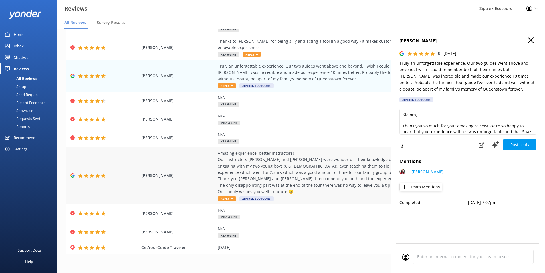
scroll to position [46, 0]
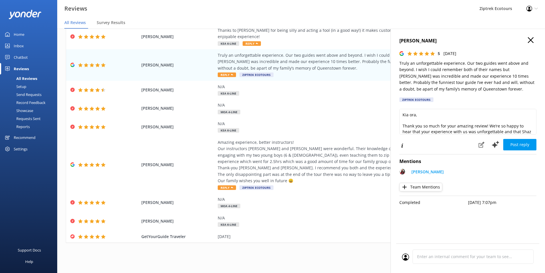
click at [283, 246] on div "Out of 5000 reviews: 4.9 NPS 100 All reply statuses All reply statuses Needs a …" at bounding box center [301, 119] width 488 height 296
click at [537, 46] on div "[PERSON_NAME] 5 [DATE] Truly an unforgettable experience. Our two guides went a…" at bounding box center [468, 71] width 137 height 68
click at [534, 41] on h4 "[PERSON_NAME]" at bounding box center [468, 40] width 137 height 7
click at [532, 40] on icon "button" at bounding box center [531, 40] width 6 height 6
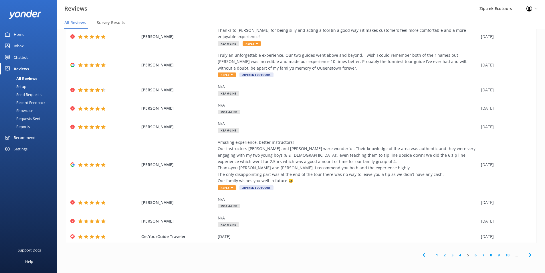
click at [473, 255] on link "6" at bounding box center [476, 254] width 8 height 5
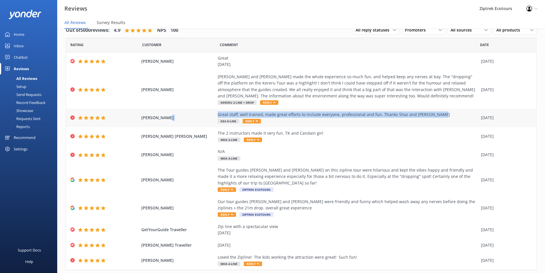
drag, startPoint x: 436, startPoint y: 113, endPoint x: 213, endPoint y: 114, distance: 223.1
click at [213, 114] on div "[PERSON_NAME] Great staff, well trained, made great efforts to include everyone…" at bounding box center [301, 118] width 470 height 19
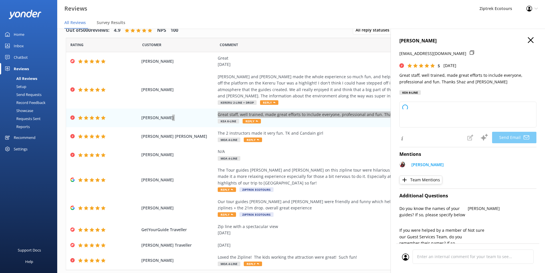
type textarea "Kia [PERSON_NAME], Thank you so much for your wonderful review! We're so happy …"
